Goal: Task Accomplishment & Management: Complete application form

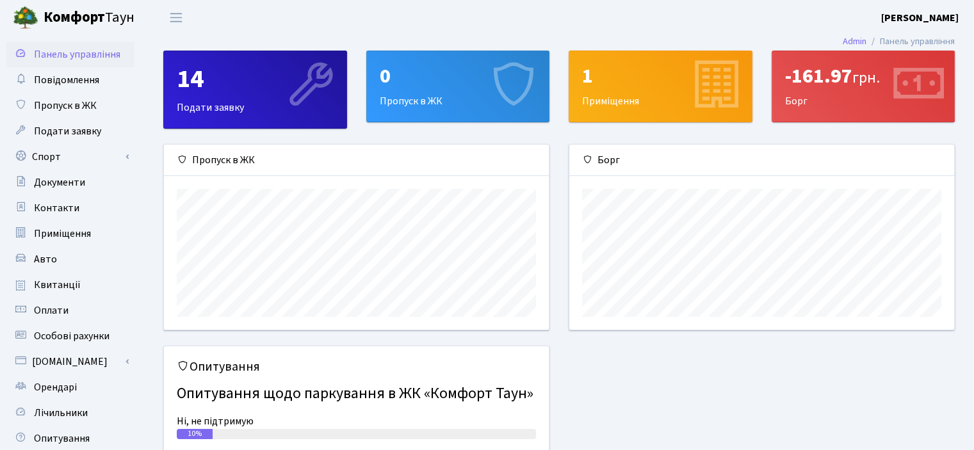
scroll to position [184, 384]
click at [45, 109] on span "Пропуск в ЖК" at bounding box center [65, 106] width 63 height 14
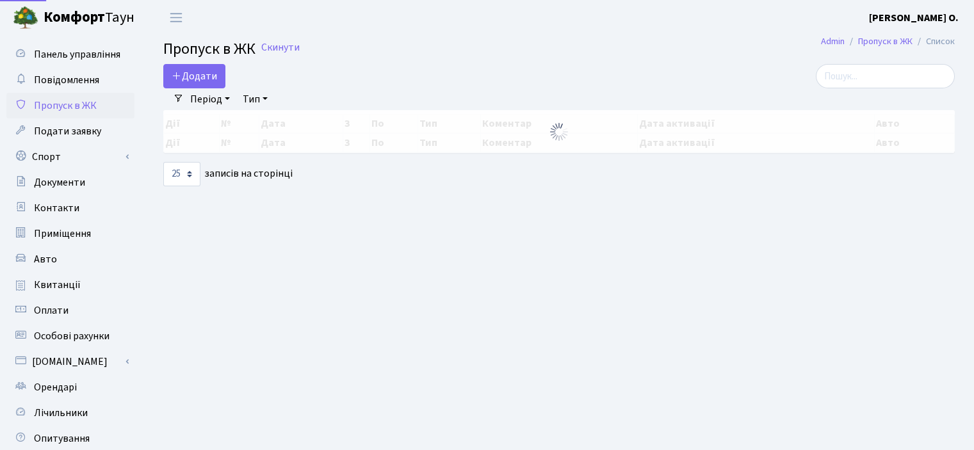
select select "25"
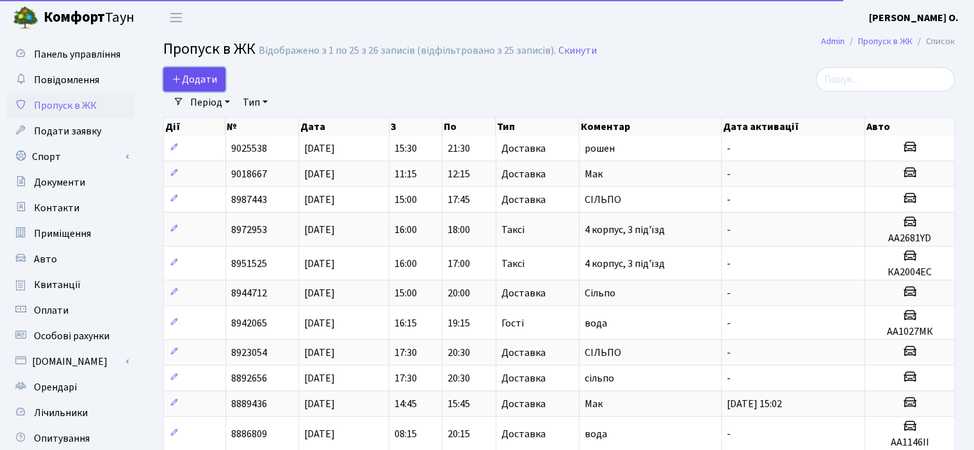
click at [191, 68] on link "Додати" at bounding box center [194, 79] width 62 height 24
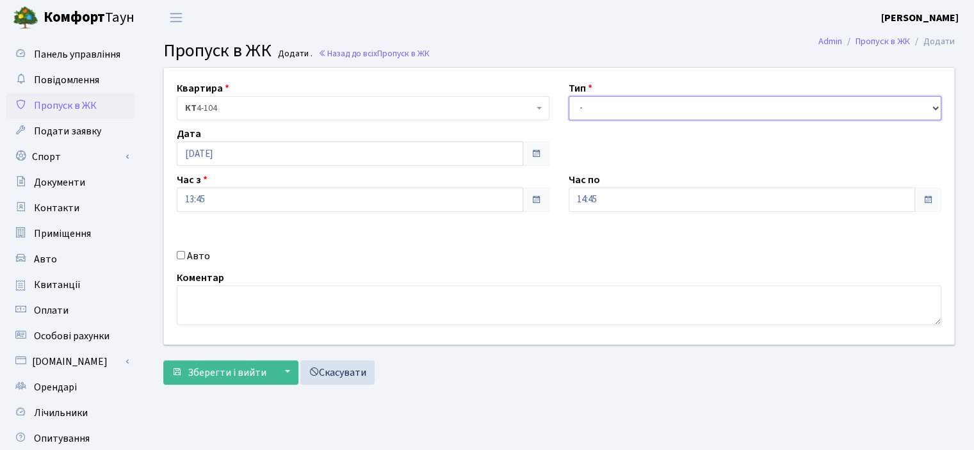
click at [643, 107] on select "- Доставка Таксі Гості Сервіс" at bounding box center [754, 108] width 373 height 24
select select "1"
click at [568, 96] on select "- Доставка Таксі Гості Сервіс" at bounding box center [754, 108] width 373 height 24
click at [296, 303] on textarea at bounding box center [559, 306] width 764 height 40
type textarea "СІЛЬПО"
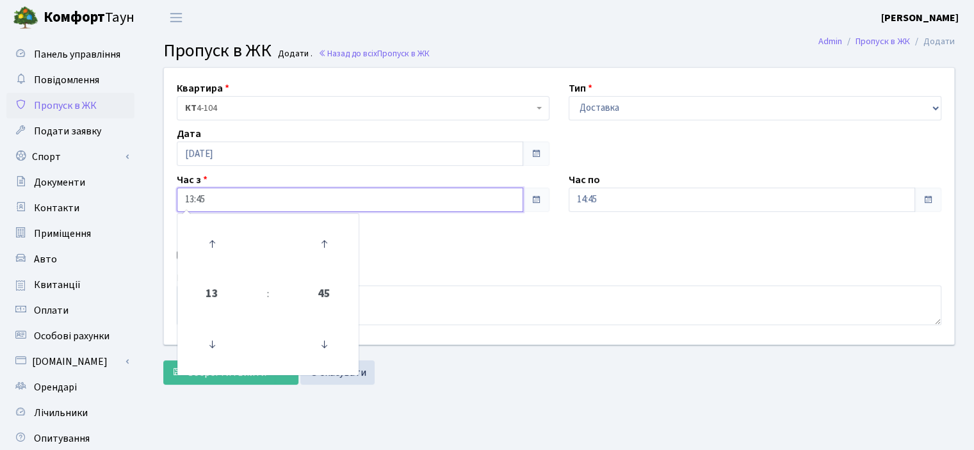
click at [291, 199] on input "13:45" at bounding box center [350, 200] width 346 height 24
click at [207, 239] on icon at bounding box center [212, 244] width 35 height 35
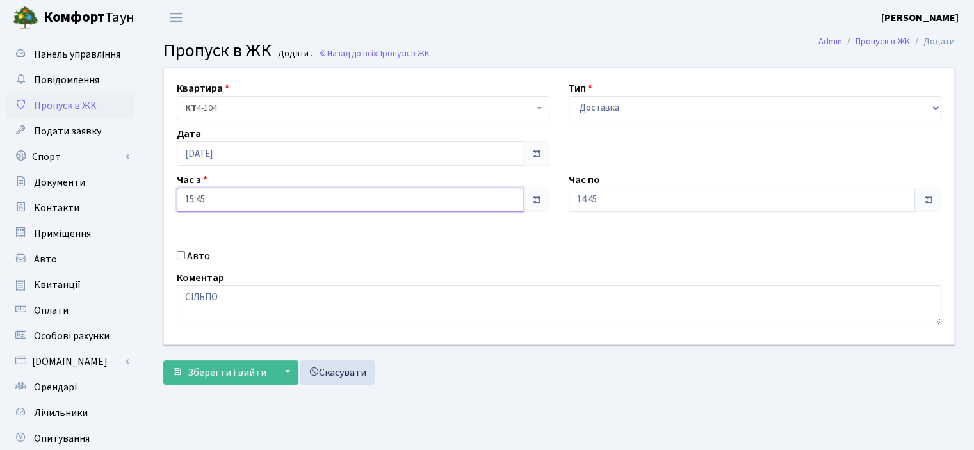
click at [502, 202] on input "15:45" at bounding box center [350, 200] width 346 height 24
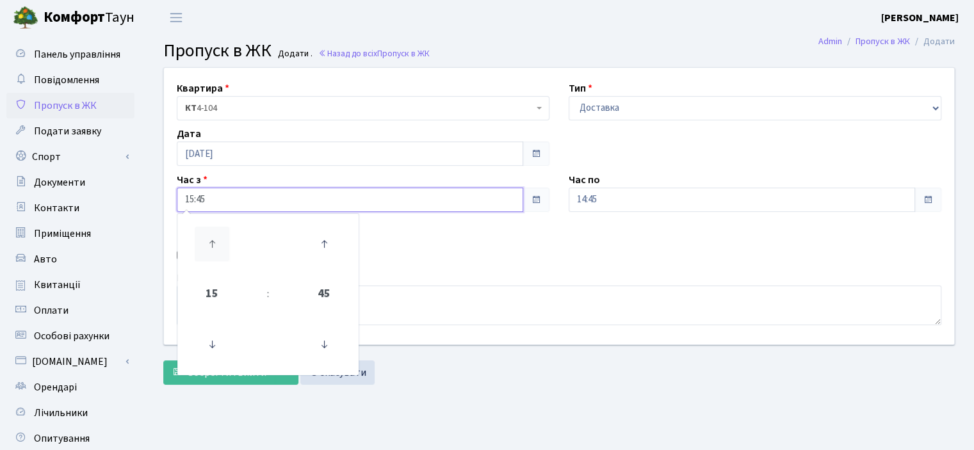
click at [210, 246] on icon at bounding box center [212, 244] width 35 height 35
type input "16:45"
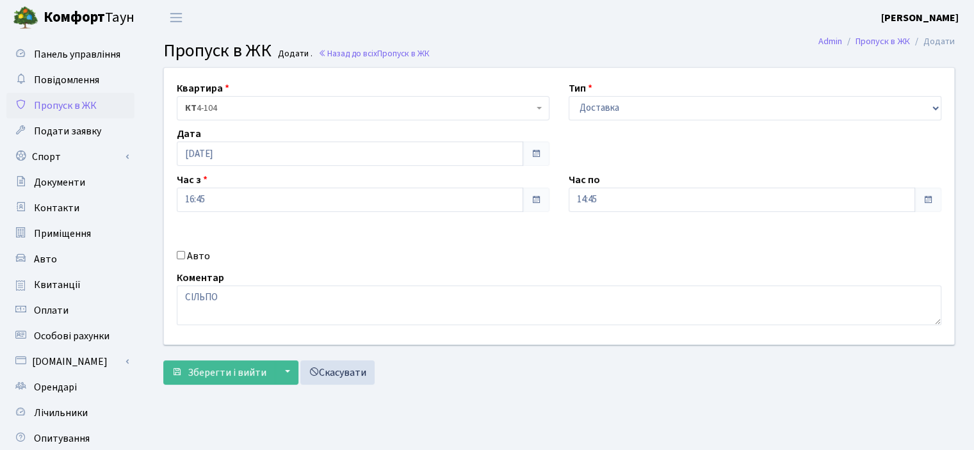
click at [449, 241] on div "Квартира <b>КТ</b>&nbsp;&nbsp;&nbsp;&nbsp;4-104 КТ 4-104 Тип - Доставка Таксі Г…" at bounding box center [558, 206] width 809 height 277
click at [606, 194] on input "14:45" at bounding box center [741, 200] width 346 height 24
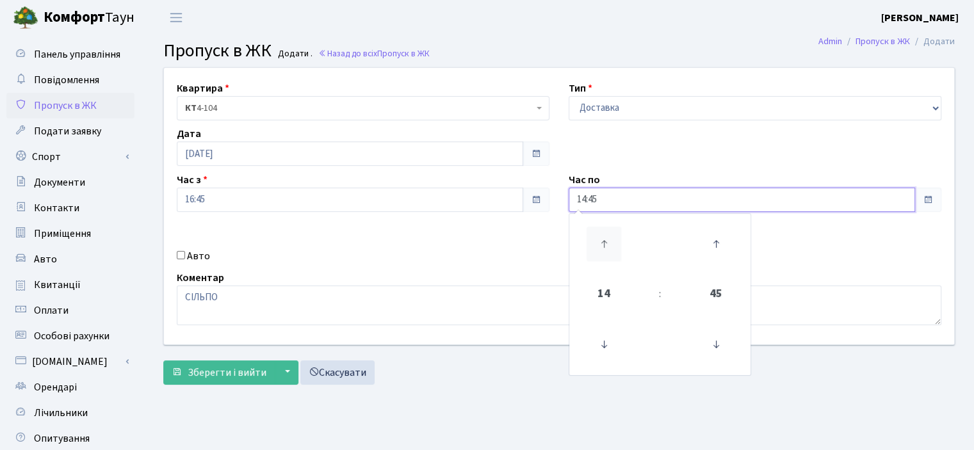
click at [600, 243] on icon at bounding box center [603, 244] width 35 height 35
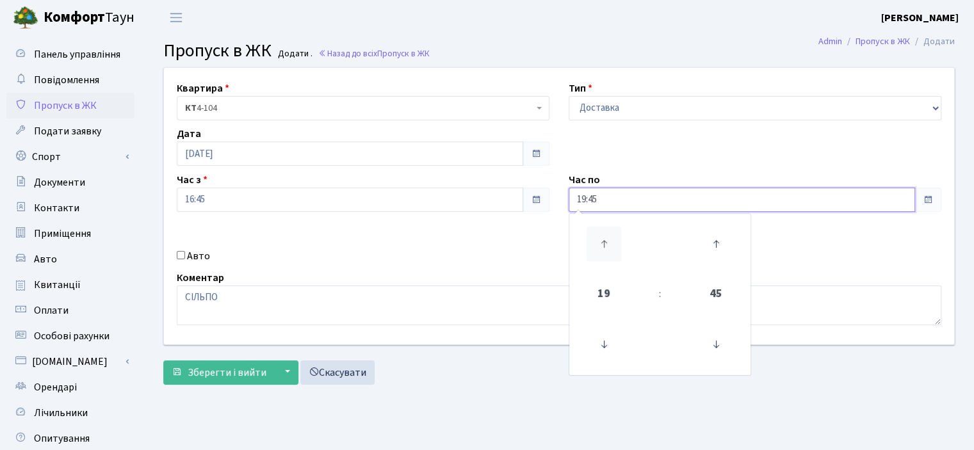
click at [602, 242] on icon at bounding box center [603, 244] width 35 height 35
type input "20:45"
click at [351, 241] on div "Квартира <b>КТ</b>&nbsp;&nbsp;&nbsp;&nbsp;4-104 КТ 4-104 Тип - Доставка Таксі Г…" at bounding box center [558, 206] width 809 height 277
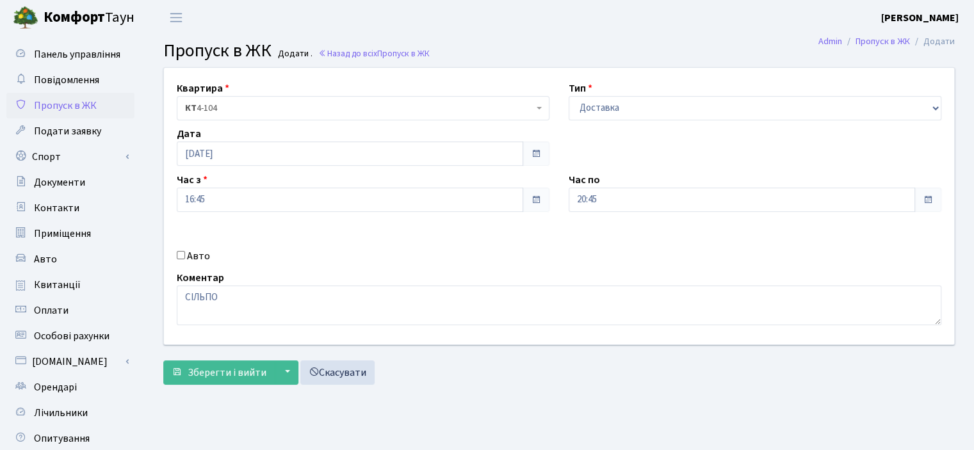
click at [198, 254] on label "Авто" at bounding box center [198, 255] width 23 height 15
click at [185, 254] on input "Авто" at bounding box center [181, 255] width 8 height 8
checkbox input "true"
click at [217, 369] on span "Зберегти і вийти" at bounding box center [227, 373] width 79 height 14
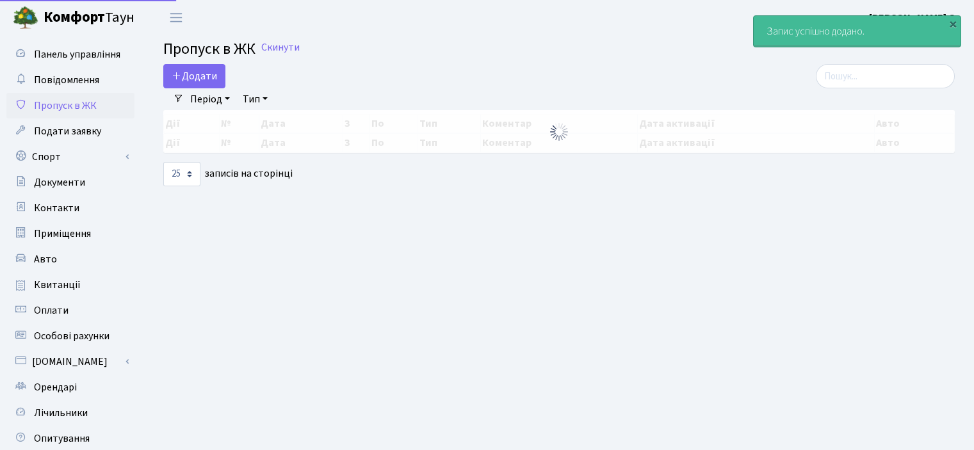
select select "25"
